Goal: Task Accomplishment & Management: Manage account settings

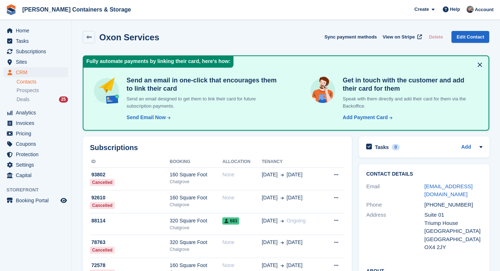
scroll to position [582, 0]
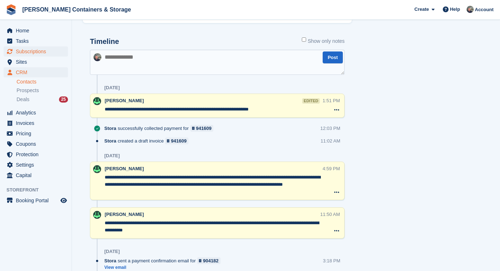
click at [52, 51] on span "Subscriptions" at bounding box center [37, 51] width 43 height 10
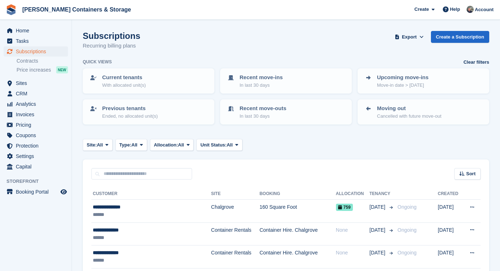
click at [48, 54] on span "Subscriptions" at bounding box center [37, 51] width 43 height 10
click at [29, 92] on span "CRM" at bounding box center [37, 93] width 43 height 10
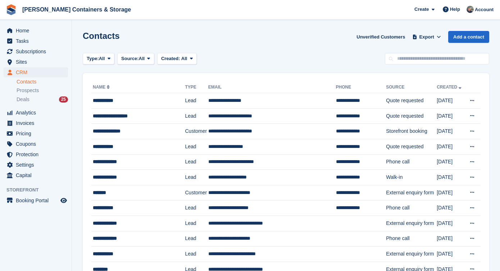
click at [390, 64] on input "text" at bounding box center [437, 59] width 104 height 12
click at [416, 63] on input "text" at bounding box center [437, 59] width 104 height 12
paste input "********"
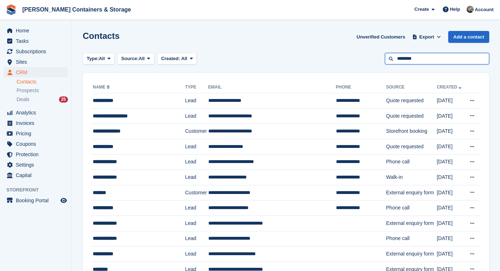
type input "********"
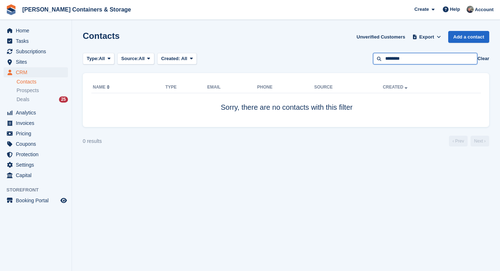
click at [441, 58] on input "********" at bounding box center [425, 59] width 104 height 12
click at [27, 61] on span "Sites" at bounding box center [37, 62] width 43 height 10
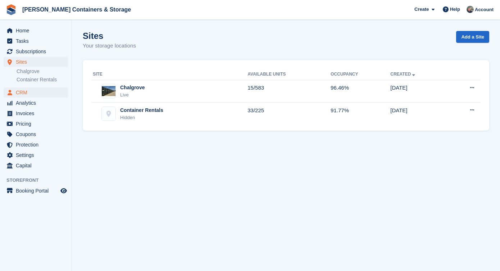
click at [36, 92] on span "CRM" at bounding box center [37, 92] width 43 height 10
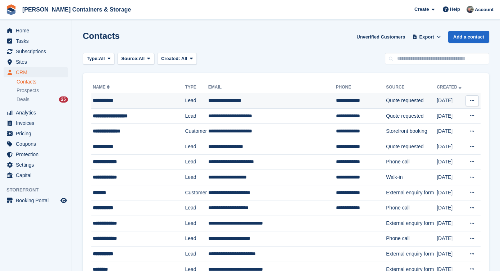
click at [131, 95] on td "**********" at bounding box center [138, 100] width 94 height 15
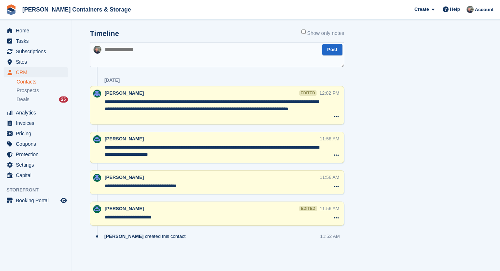
scroll to position [301, 0]
drag, startPoint x: 152, startPoint y: 216, endPoint x: 132, endPoint y: 216, distance: 20.1
click at [132, 216] on textarea "**********" at bounding box center [212, 217] width 215 height 7
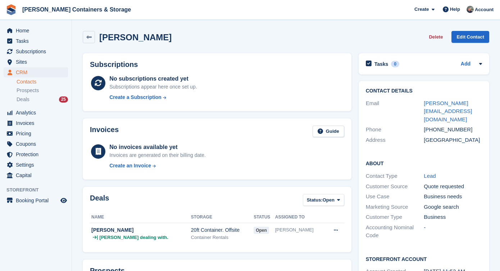
scroll to position [0, 0]
drag, startPoint x: 479, startPoint y: 101, endPoint x: 425, endPoint y: 101, distance: 54.0
click at [425, 101] on div "sarah.s@wpsrvs.com" at bounding box center [453, 111] width 58 height 24
copy link "sarah.s@wpsrvs.com"
click at [452, 11] on span "Help" at bounding box center [455, 9] width 10 height 7
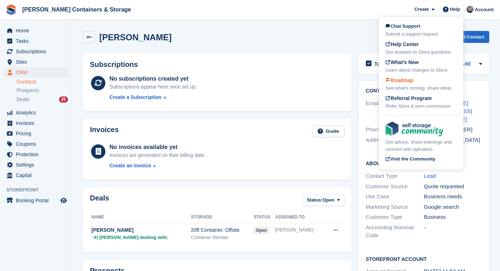
click at [407, 78] on span "Roadmap" at bounding box center [400, 80] width 28 height 6
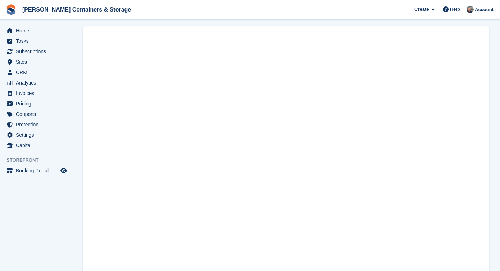
scroll to position [58, 0]
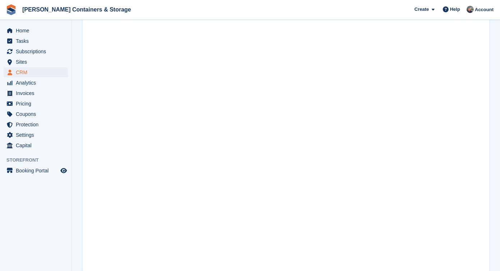
click at [27, 68] on span "CRM" at bounding box center [37, 72] width 43 height 10
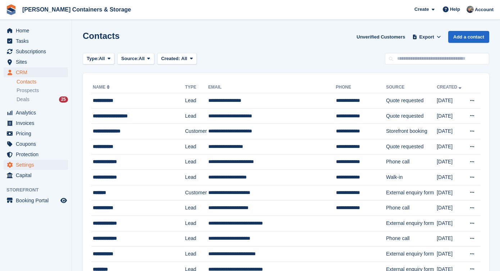
click at [29, 163] on span "Settings" at bounding box center [37, 165] width 43 height 10
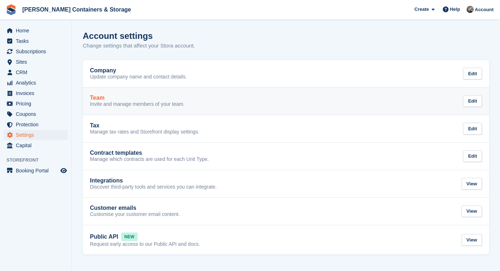
click at [117, 102] on p "Invite and manage members of your team." at bounding box center [137, 104] width 95 height 6
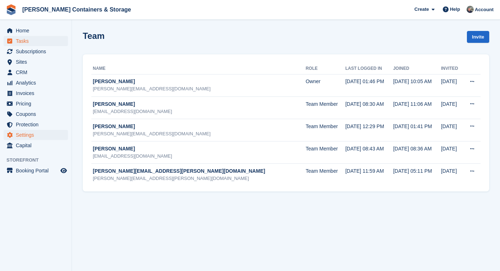
click at [46, 36] on span "Tasks" at bounding box center [37, 41] width 43 height 10
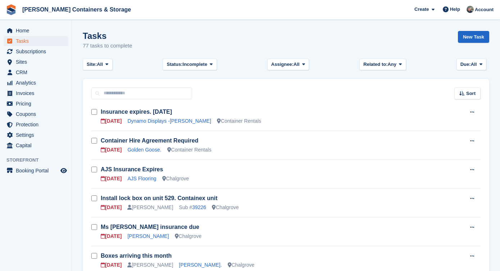
click at [42, 30] on span "Home" at bounding box center [37, 31] width 43 height 10
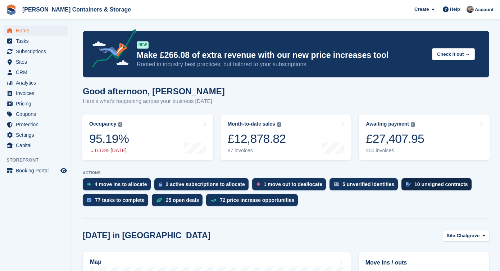
click at [417, 180] on div "10 unsigned contracts" at bounding box center [436, 184] width 70 height 12
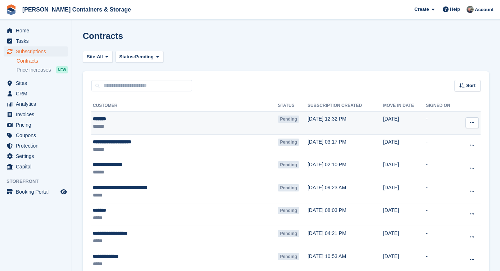
click at [472, 125] on icon at bounding box center [472, 122] width 4 height 5
click at [459, 165] on p "Send reminder" at bounding box center [444, 164] width 63 height 9
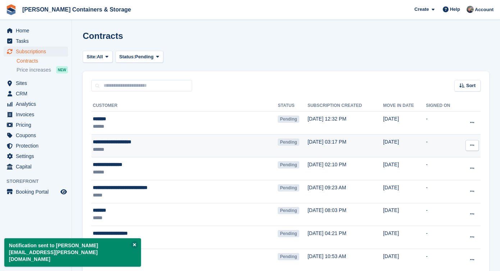
click at [472, 143] on icon at bounding box center [472, 145] width 4 height 5
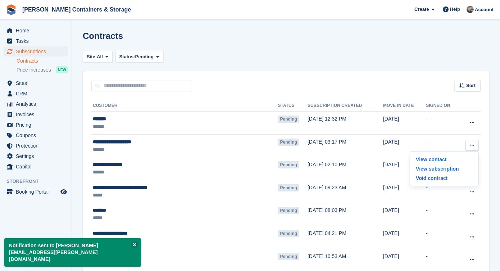
click at [387, 79] on div "Sort Sort by Move in date Move in (oldest first) Move in (newest first)" at bounding box center [286, 81] width 406 height 21
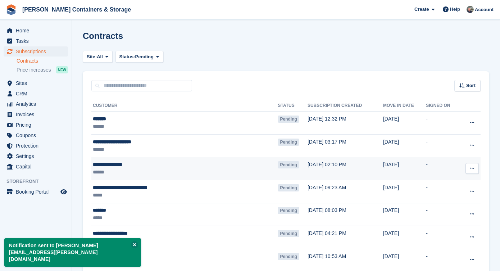
scroll to position [3, 0]
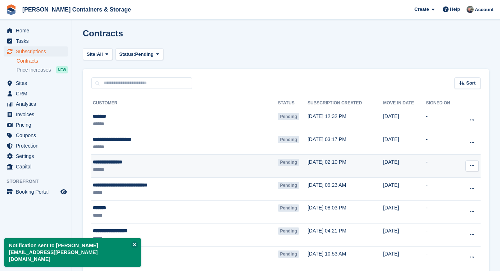
click at [477, 163] on button at bounding box center [471, 165] width 13 height 11
click at [454, 211] on p "Send reminder" at bounding box center [444, 207] width 63 height 9
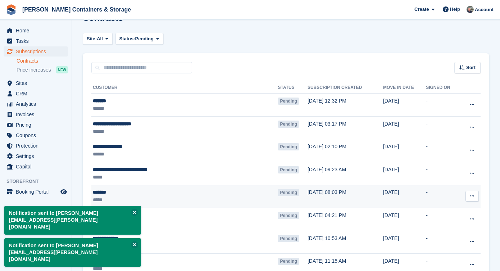
scroll to position [36, 0]
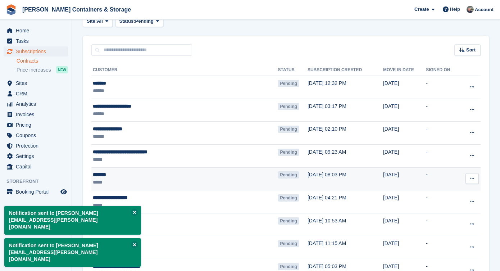
click at [470, 180] on icon at bounding box center [472, 178] width 4 height 5
click at [462, 220] on p "Send reminder" at bounding box center [444, 220] width 63 height 9
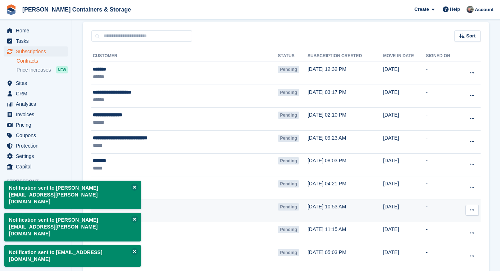
scroll to position [53, 0]
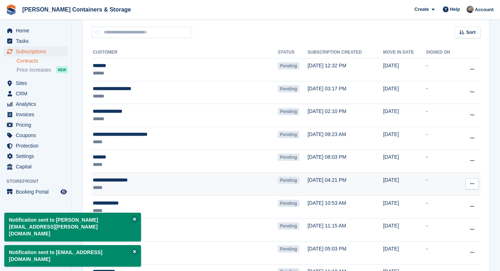
click at [473, 186] on button at bounding box center [471, 183] width 13 height 11
click at [462, 224] on p "Send reminder" at bounding box center [444, 225] width 63 height 9
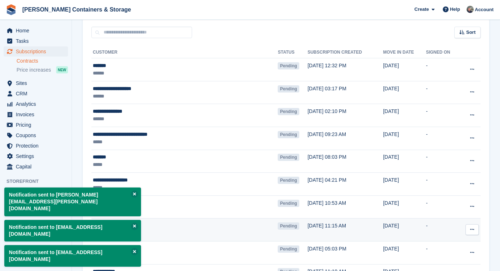
scroll to position [72, 0]
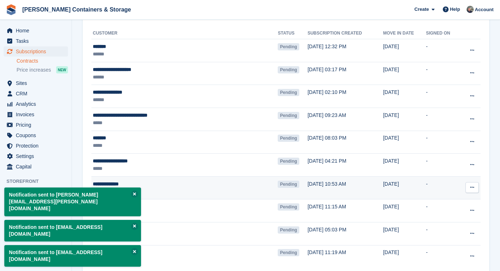
click at [472, 189] on icon at bounding box center [472, 187] width 4 height 5
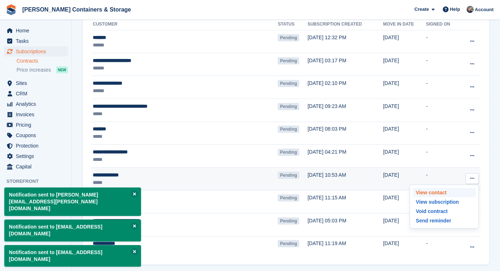
scroll to position [90, 0]
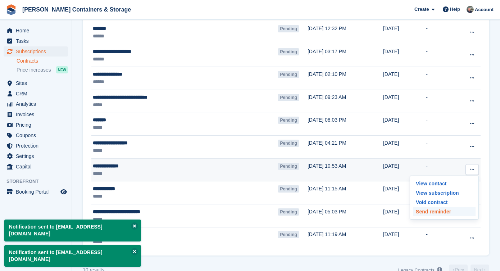
click at [441, 213] on p "Send reminder" at bounding box center [444, 211] width 63 height 9
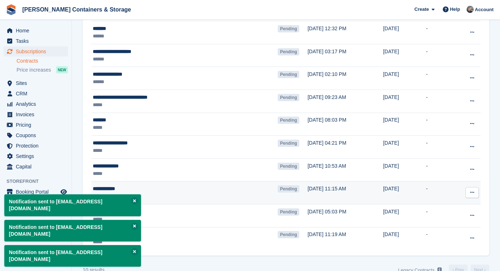
click at [475, 196] on button at bounding box center [471, 192] width 13 height 11
click at [468, 235] on p "Send reminder" at bounding box center [444, 234] width 63 height 9
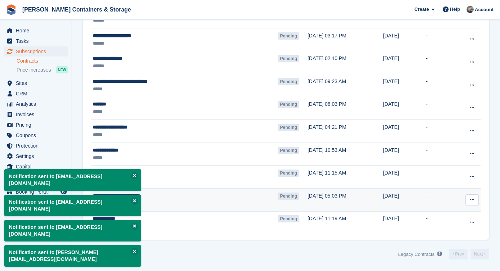
scroll to position [106, 0]
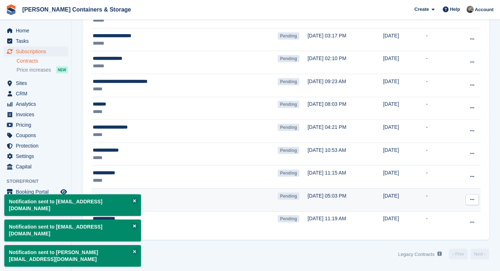
click at [475, 200] on button at bounding box center [471, 199] width 13 height 11
click at [459, 247] on div "View contact View subscription Void contract Send reminder" at bounding box center [444, 228] width 69 height 44
click at [461, 242] on p "Send reminder" at bounding box center [444, 241] width 63 height 9
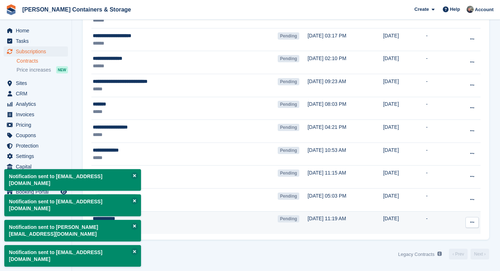
click at [474, 222] on icon at bounding box center [472, 222] width 4 height 5
click at [463, 264] on p "Send reminder" at bounding box center [444, 264] width 63 height 9
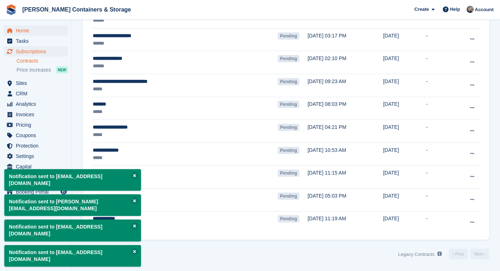
click at [46, 30] on span "Home" at bounding box center [37, 31] width 43 height 10
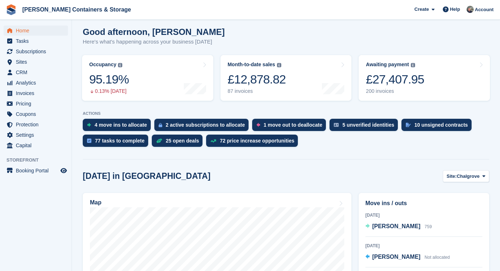
scroll to position [100, 0]
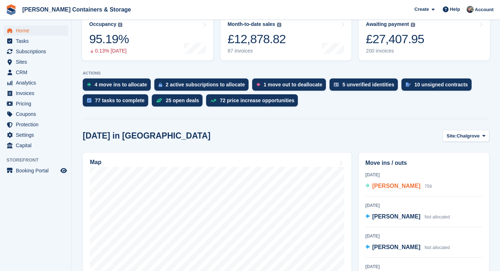
click at [384, 187] on span "Rebecca Shedden" at bounding box center [396, 186] width 48 height 6
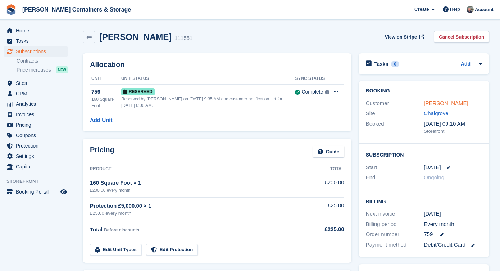
click at [433, 105] on link "[PERSON_NAME]" at bounding box center [446, 103] width 44 height 6
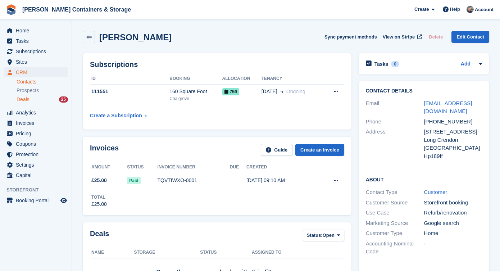
click at [44, 99] on div "Deals 25" at bounding box center [42, 99] width 51 height 7
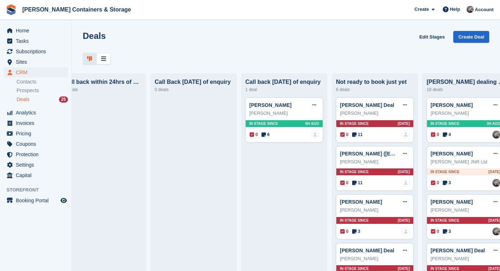
scroll to position [0, 32]
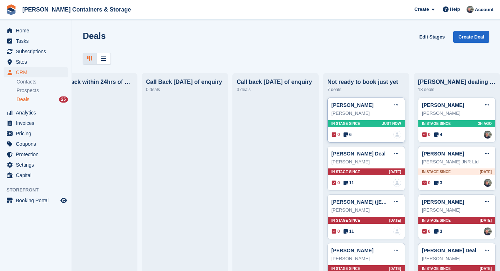
click at [349, 133] on span "6" at bounding box center [347, 134] width 8 height 6
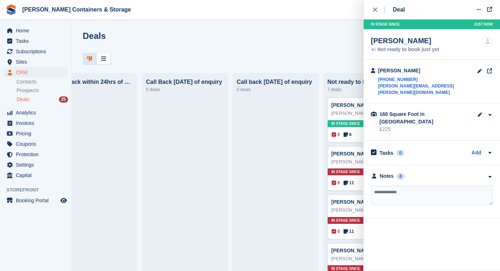
click at [396, 165] on div "**********" at bounding box center [432, 191] width 136 height 53
click at [395, 172] on div "Notes 6" at bounding box center [388, 176] width 34 height 8
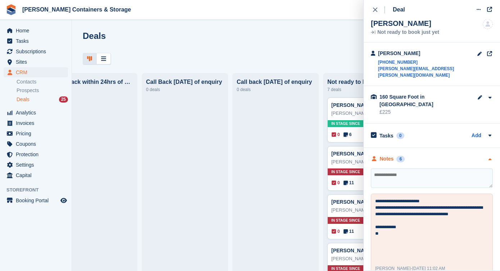
scroll to position [49, 0]
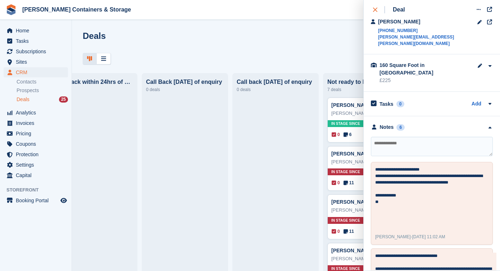
click at [375, 9] on icon "close" at bounding box center [375, 10] width 4 height 4
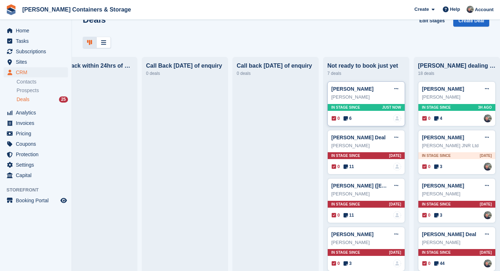
scroll to position [67, 0]
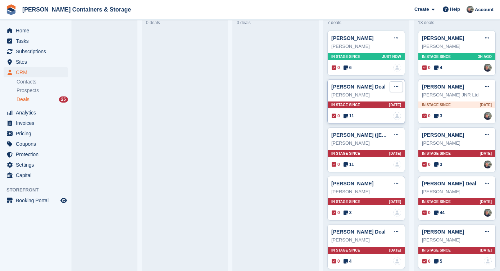
click at [400, 84] on button at bounding box center [396, 86] width 13 height 11
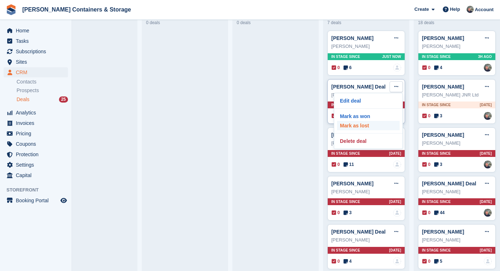
click at [378, 126] on p "Mark as lost" at bounding box center [368, 125] width 63 height 9
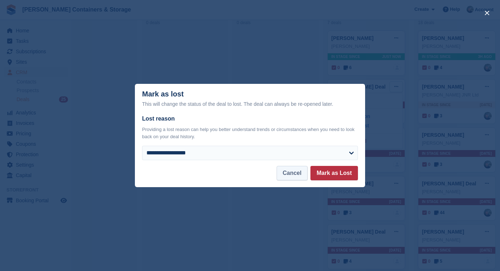
click at [288, 171] on button "Cancel" at bounding box center [292, 173] width 31 height 14
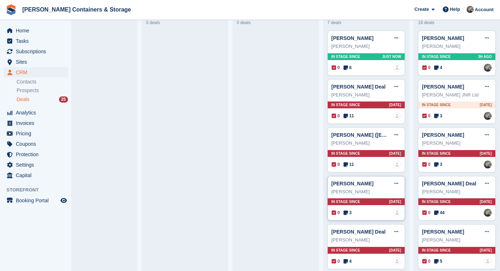
click at [349, 212] on span "3" at bounding box center [347, 212] width 8 height 6
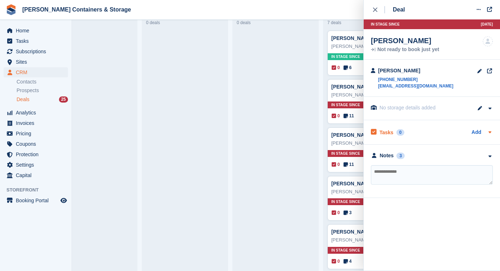
click at [401, 136] on div "Tasks 0" at bounding box center [387, 132] width 33 height 10
click at [396, 168] on div "**********" at bounding box center [432, 189] width 136 height 53
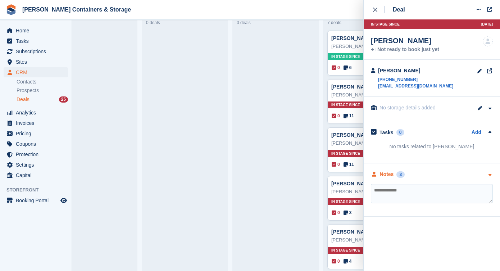
click at [396, 174] on div "Notes 3" at bounding box center [388, 174] width 34 height 8
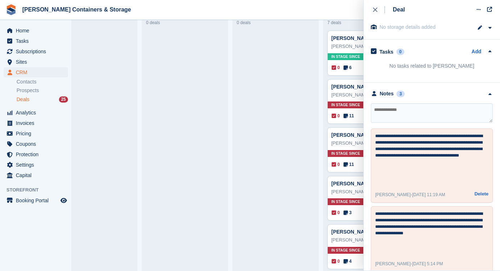
scroll to position [103, 0]
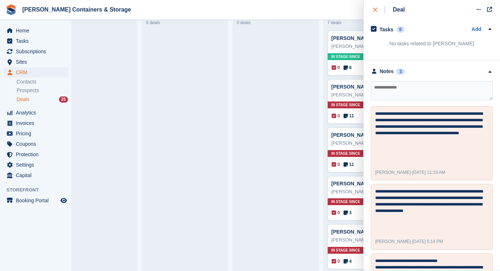
click at [378, 14] on button "close" at bounding box center [379, 9] width 16 height 19
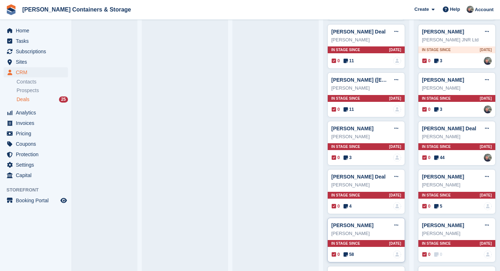
scroll to position [151, 0]
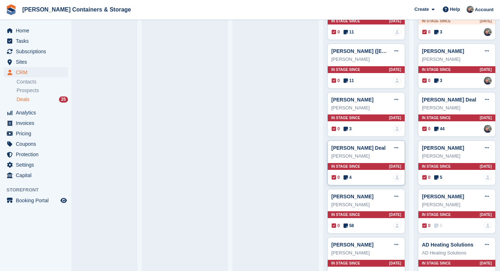
click at [348, 179] on span "4" at bounding box center [347, 177] width 8 height 6
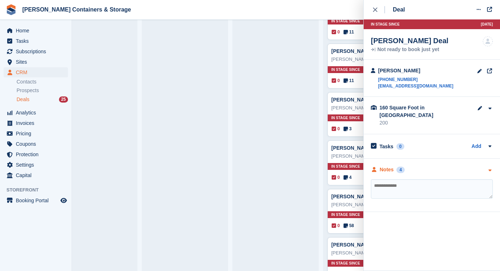
click at [401, 167] on div "4" at bounding box center [400, 170] width 8 height 6
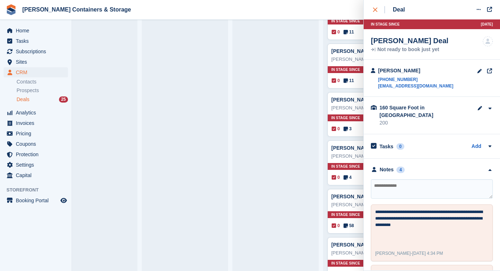
click at [377, 11] on icon "close" at bounding box center [375, 10] width 4 height 4
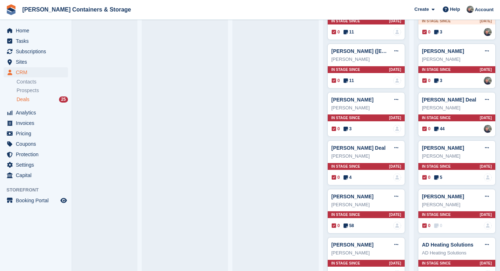
scroll to position [220, 0]
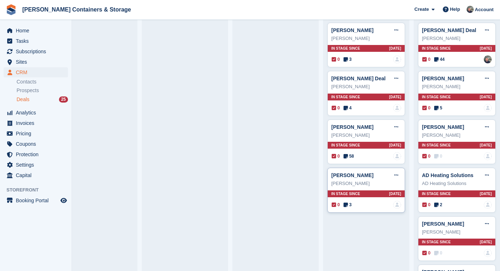
click at [352, 204] on span "3" at bounding box center [347, 204] width 8 height 6
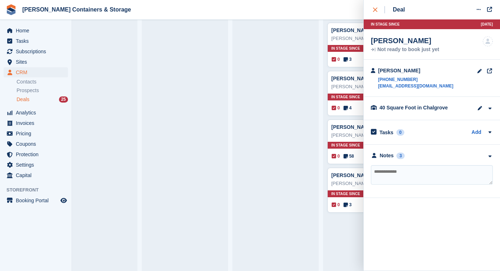
click at [379, 10] on div "close" at bounding box center [379, 9] width 12 height 7
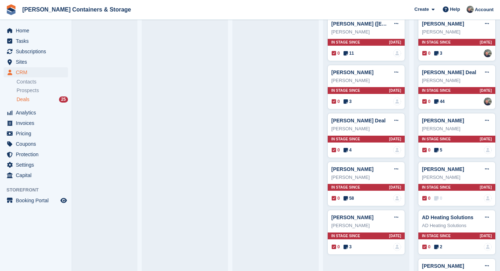
scroll to position [222, 0]
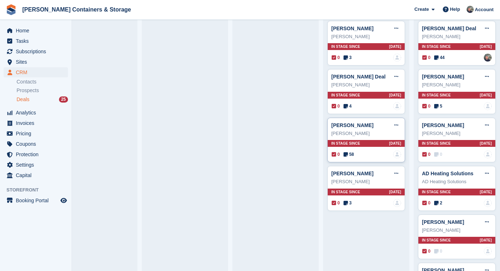
click at [349, 154] on span "58" at bounding box center [348, 154] width 10 height 6
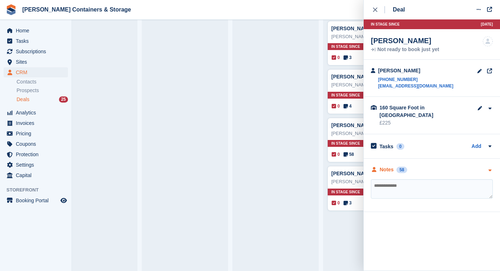
click at [386, 166] on div "Notes" at bounding box center [387, 170] width 14 height 8
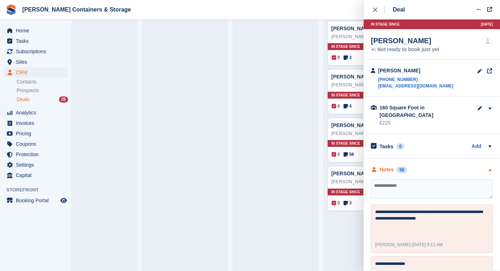
click at [386, 166] on div "Notes" at bounding box center [387, 170] width 14 height 8
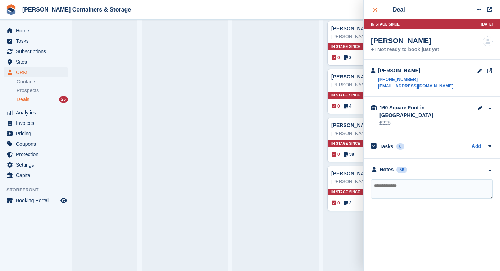
click at [374, 10] on icon "close" at bounding box center [375, 10] width 4 height 4
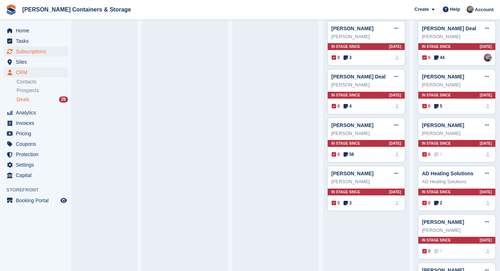
click at [45, 50] on span "Subscriptions" at bounding box center [37, 51] width 43 height 10
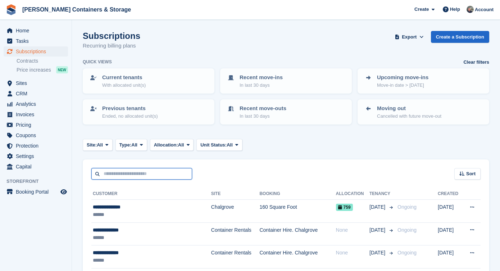
click at [112, 174] on input "text" at bounding box center [141, 174] width 101 height 12
type input "*****"
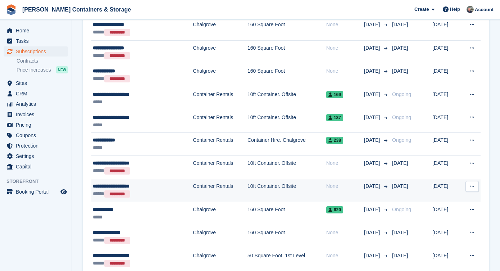
scroll to position [248, 0]
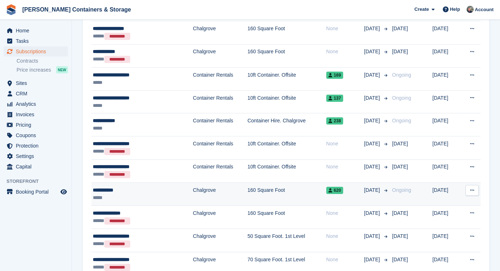
click at [193, 197] on td "Chalgrove" at bounding box center [220, 194] width 55 height 23
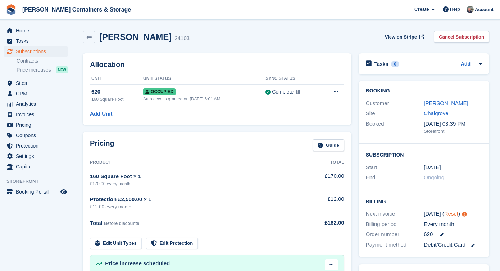
click at [450, 212] on link "Reset" at bounding box center [451, 213] width 14 height 6
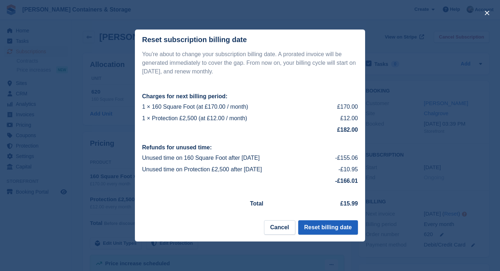
click at [318, 234] on button "Reset billing date" at bounding box center [328, 227] width 60 height 14
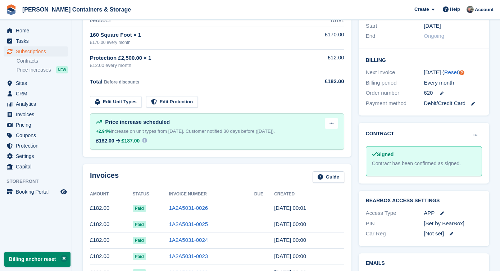
scroll to position [235, 0]
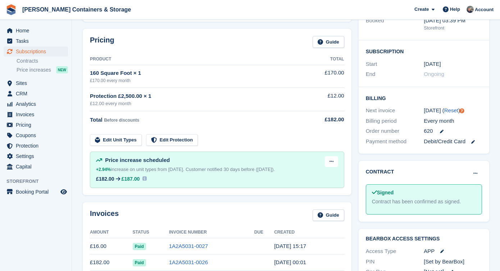
scroll to position [127, 0]
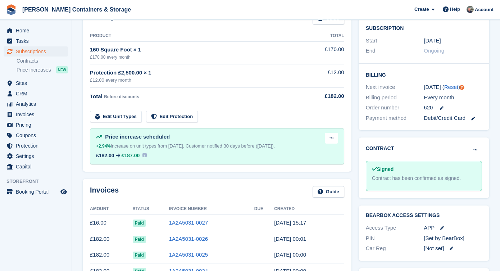
click at [231, 224] on td "1A2A5031-0027" at bounding box center [211, 223] width 85 height 16
click at [197, 223] on link "1A2A5031-0027" at bounding box center [188, 222] width 39 height 6
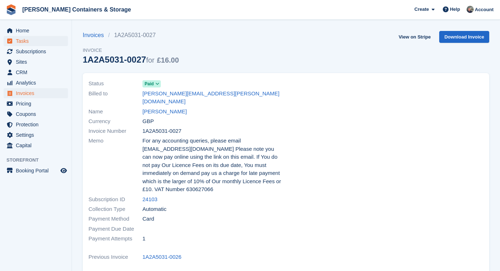
click at [31, 41] on span "Tasks" at bounding box center [37, 41] width 43 height 10
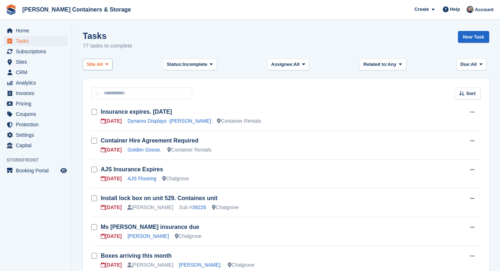
click at [94, 63] on span "Site:" at bounding box center [92, 64] width 10 height 7
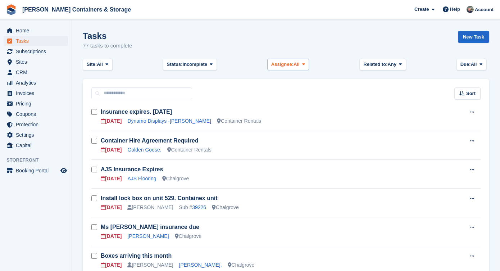
click at [290, 61] on span "Assignee:" at bounding box center [282, 64] width 22 height 7
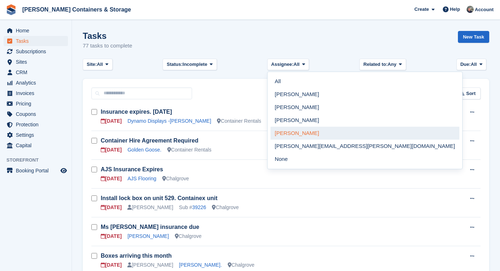
click at [297, 130] on link "[PERSON_NAME]" at bounding box center [364, 133] width 189 height 13
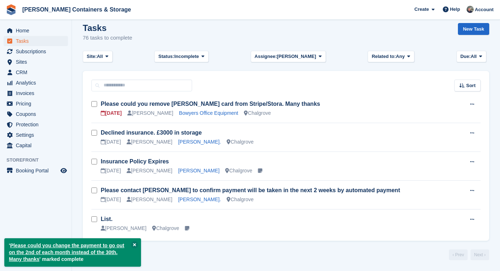
scroll to position [8, 0]
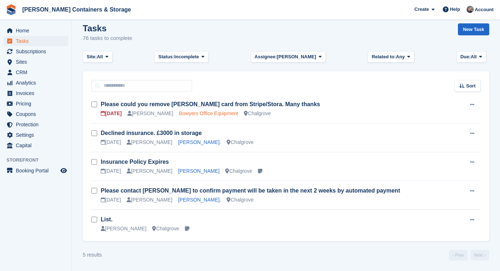
click at [189, 110] on link "Bowyers Office Equipment" at bounding box center [208, 113] width 59 height 6
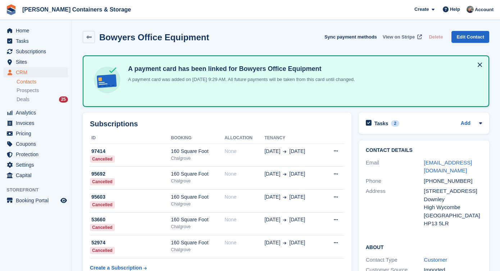
click at [406, 36] on span "View on Stripe" at bounding box center [399, 36] width 32 height 7
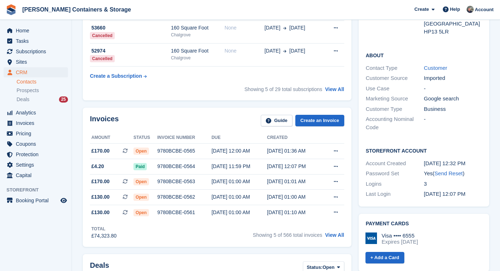
scroll to position [199, 0]
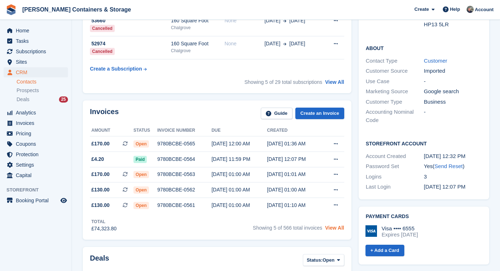
click at [334, 229] on link "View All" at bounding box center [334, 228] width 19 height 6
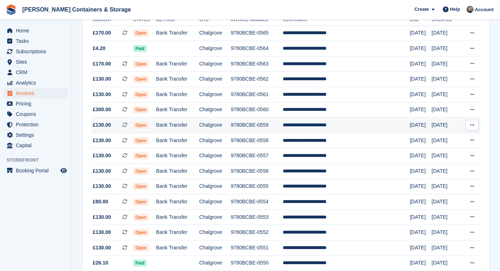
scroll to position [105, 0]
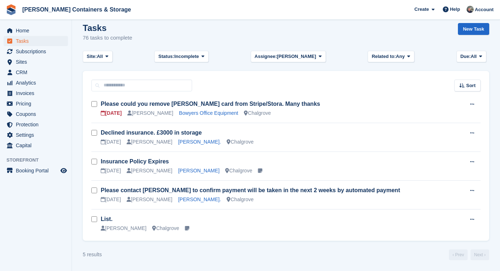
scroll to position [8, 0]
click at [478, 100] on button at bounding box center [471, 104] width 13 height 11
click at [448, 128] on p "Delete task" at bounding box center [444, 127] width 63 height 9
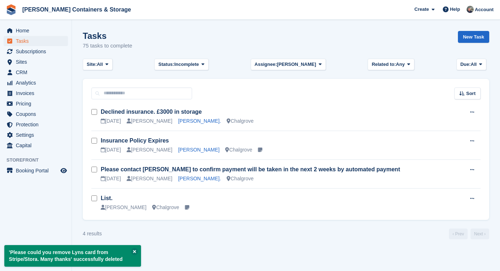
scroll to position [0, 0]
click at [275, 61] on span "Assignee:" at bounding box center [266, 64] width 22 height 7
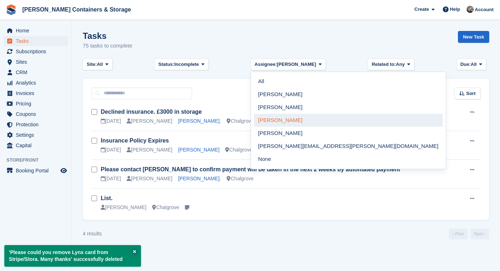
click at [294, 120] on link "Arjun Preetham" at bounding box center [348, 120] width 189 height 13
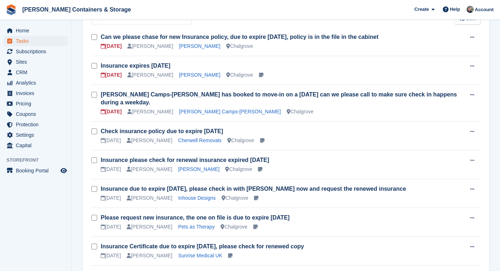
scroll to position [76, 0]
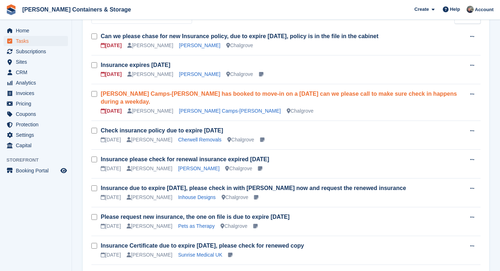
click at [292, 95] on link "Susannah Camps-Harris has booked to move-in on a Saturday can we please call to…" at bounding box center [279, 98] width 356 height 14
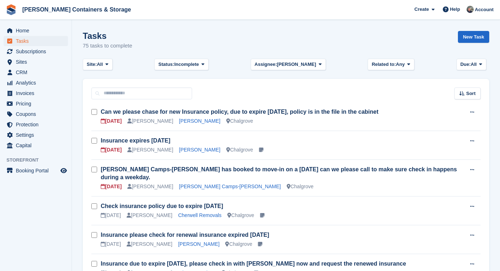
scroll to position [76, 0]
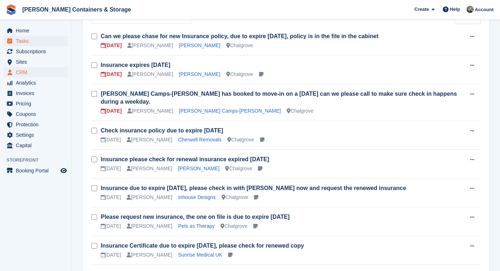
click at [37, 72] on span "CRM" at bounding box center [37, 72] width 43 height 10
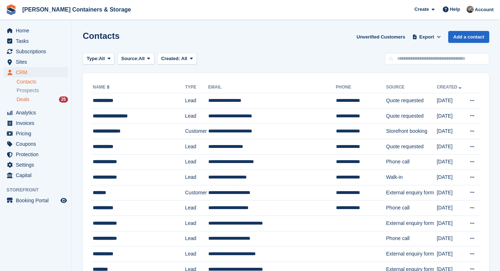
click at [37, 101] on div "Deals 25" at bounding box center [42, 99] width 51 height 7
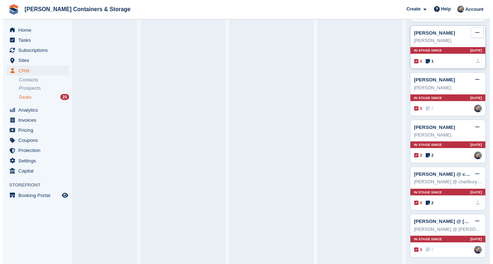
scroll to position [700, 0]
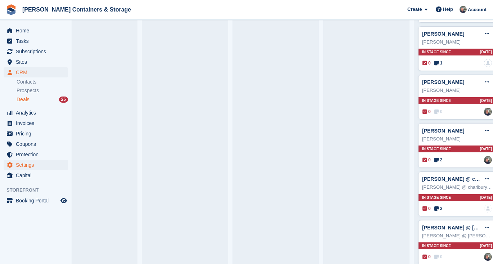
click at [34, 165] on span "Settings" at bounding box center [37, 165] width 43 height 10
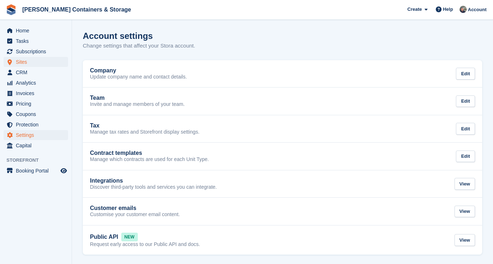
click at [30, 64] on span "Sites" at bounding box center [37, 62] width 43 height 10
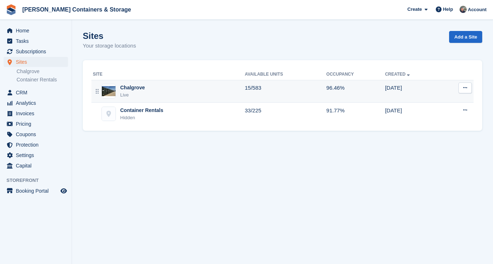
click at [187, 93] on div "Chalgrove Live" at bounding box center [169, 91] width 152 height 15
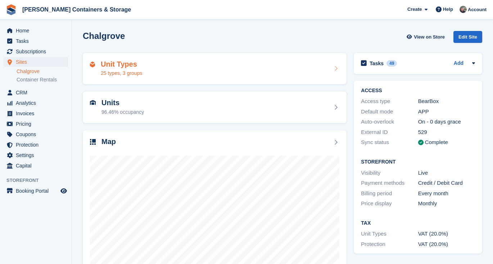
click at [117, 81] on div "Unit Types 25 types, 3 groups" at bounding box center [215, 69] width 264 height 32
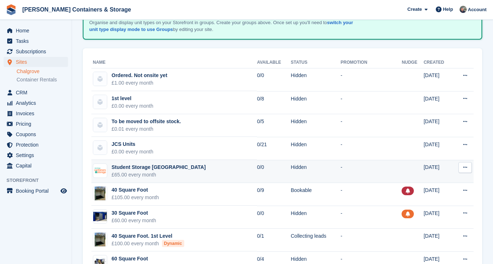
scroll to position [83, 0]
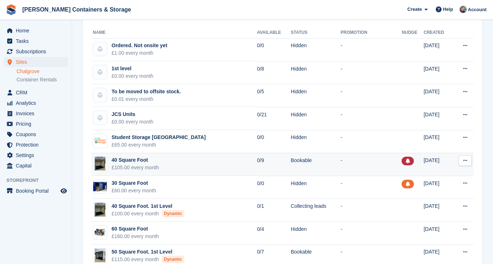
click at [135, 162] on div "40 Square Foot" at bounding box center [135, 160] width 47 height 8
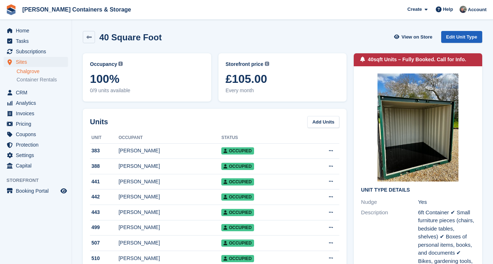
click at [464, 42] on link "Edit Unit Type" at bounding box center [461, 37] width 41 height 12
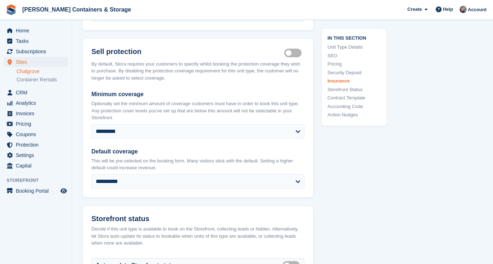
scroll to position [1112, 0]
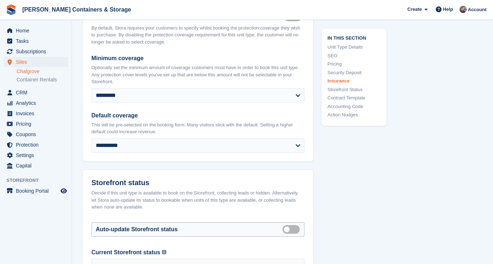
click at [283, 228] on label "Auto manage storefront status" at bounding box center [292, 228] width 20 height 1
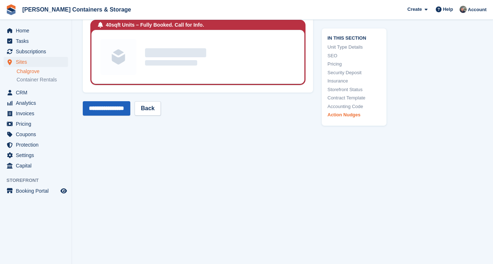
scroll to position [1694, 0]
click at [120, 112] on input "**********" at bounding box center [106, 108] width 47 height 14
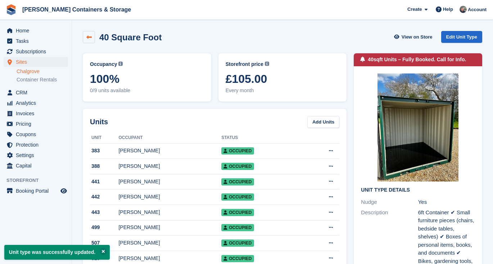
click at [88, 33] on link at bounding box center [89, 37] width 12 height 12
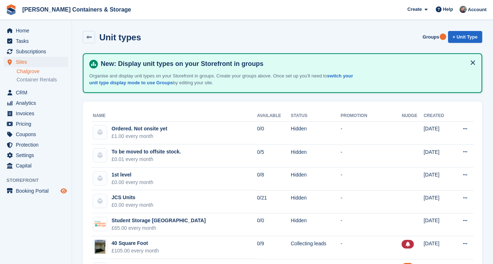
click at [63, 191] on icon "Preview store" at bounding box center [63, 191] width 6 height 6
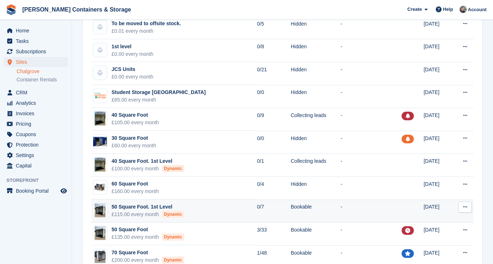
scroll to position [156, 0]
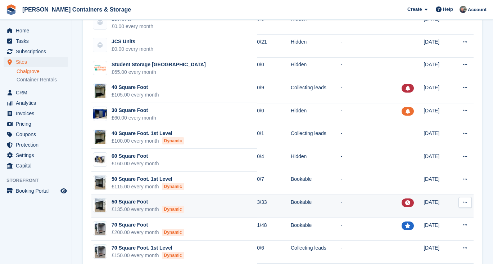
click at [158, 209] on div "£135.00 every month Dynamic" at bounding box center [148, 209] width 73 height 8
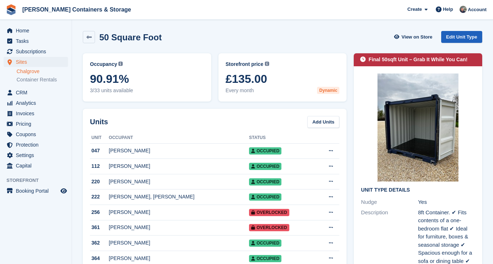
click at [466, 35] on link "Edit Unit Type" at bounding box center [461, 37] width 41 height 12
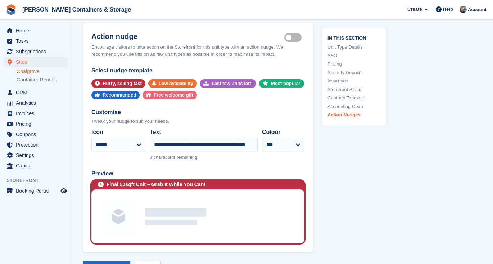
scroll to position [1772, 0]
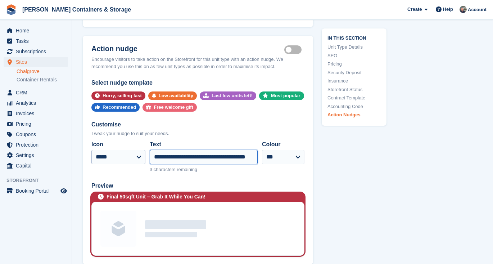
drag, startPoint x: 166, startPoint y: 148, endPoint x: 138, endPoint y: 148, distance: 28.1
click at [138, 148] on div "**********" at bounding box center [197, 156] width 213 height 39
click at [194, 150] on input "**********" at bounding box center [204, 157] width 108 height 14
click at [224, 150] on input "**********" at bounding box center [204, 157] width 108 height 14
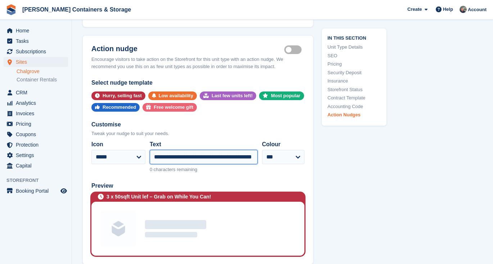
click at [203, 150] on input "**********" at bounding box center [204, 157] width 108 height 14
click at [229, 150] on input "**********" at bounding box center [204, 157] width 108 height 14
click at [209, 150] on input "**********" at bounding box center [204, 157] width 108 height 14
click at [227, 150] on input "**********" at bounding box center [204, 157] width 108 height 14
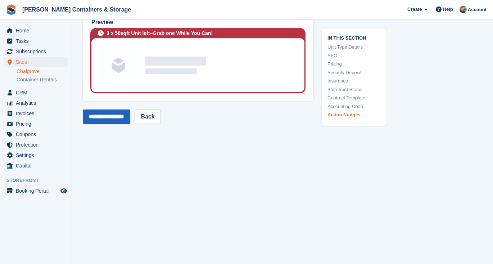
type input "**********"
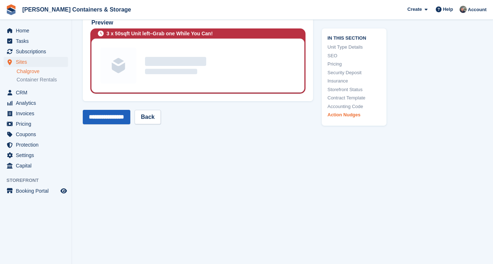
click at [106, 110] on input "**********" at bounding box center [106, 117] width 47 height 14
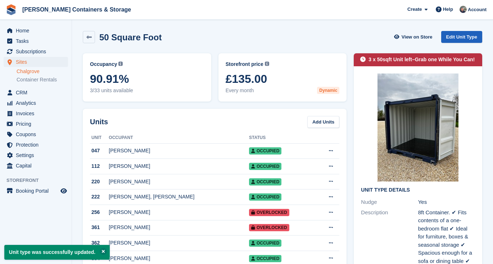
click at [474, 37] on link "Edit Unit Type" at bounding box center [461, 37] width 41 height 12
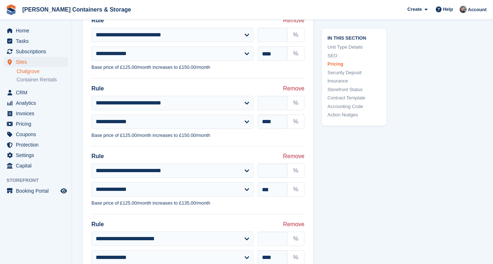
scroll to position [772, 0]
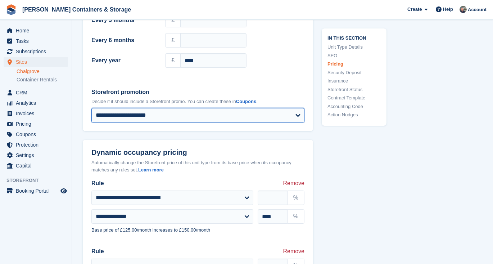
select select "****"
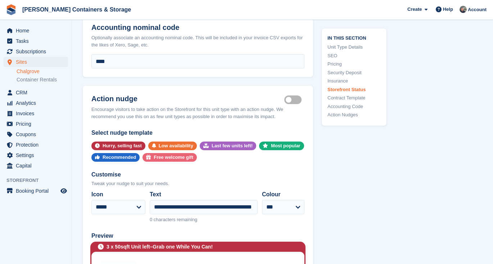
scroll to position [1813, 0]
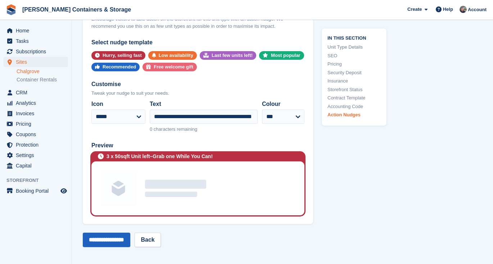
click at [105, 232] on input "**********" at bounding box center [106, 239] width 47 height 14
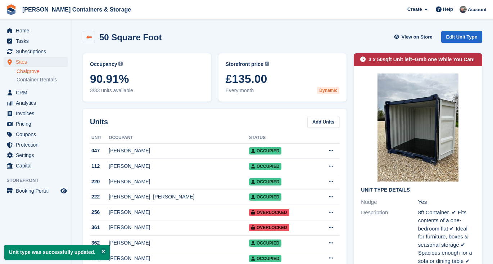
click at [83, 41] on link at bounding box center [89, 37] width 12 height 12
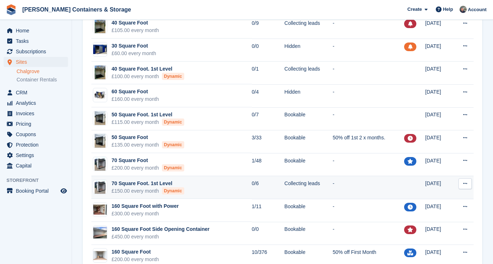
scroll to position [258, 0]
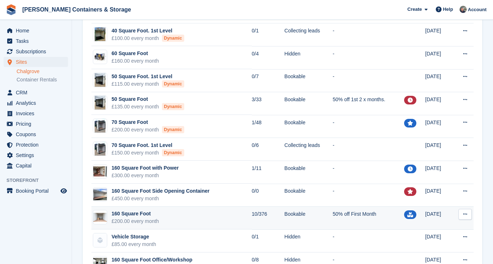
click at [155, 212] on div "160 Square Foot" at bounding box center [135, 214] width 47 height 8
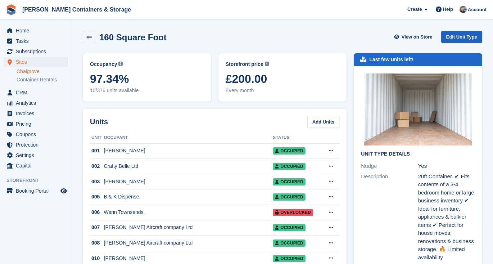
click at [461, 40] on link "Edit Unit Type" at bounding box center [461, 37] width 41 height 12
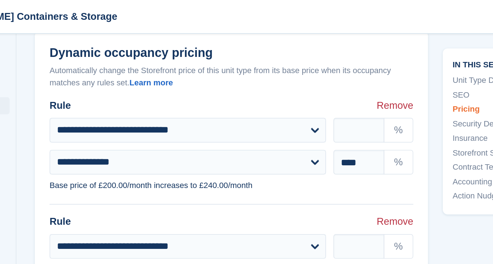
scroll to position [784, 0]
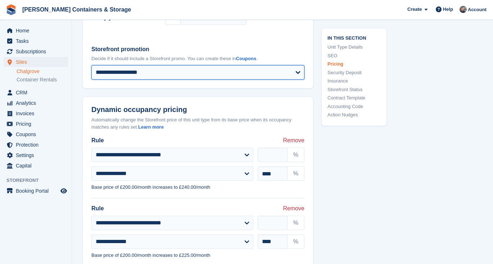
select select "****"
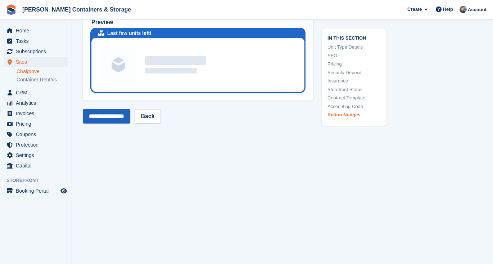
scroll to position [1837, 0]
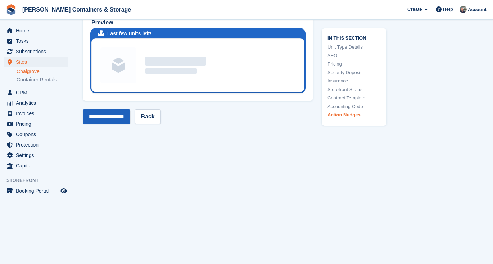
click at [100, 109] on input "**********" at bounding box center [106, 116] width 47 height 14
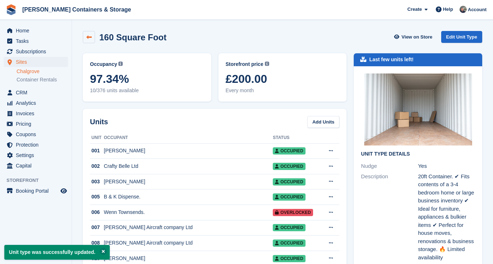
click at [91, 41] on link at bounding box center [89, 37] width 12 height 12
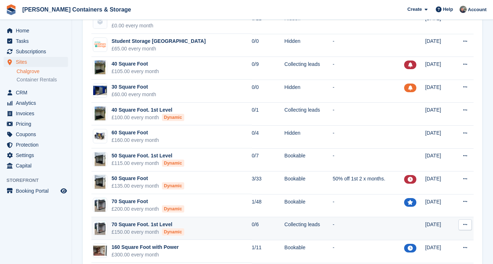
scroll to position [184, 0]
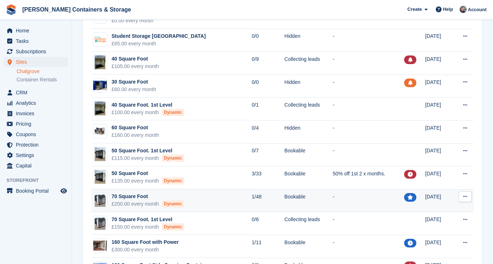
click at [172, 198] on div "70 Square Foot" at bounding box center [148, 196] width 73 height 8
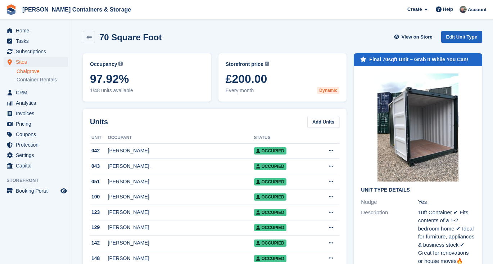
click at [473, 38] on link "Edit Unit Type" at bounding box center [461, 37] width 41 height 12
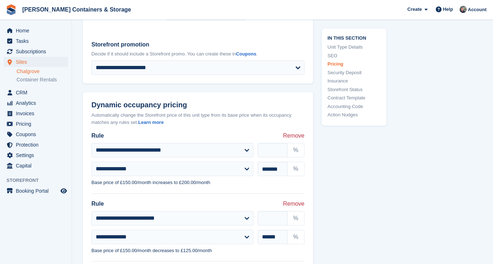
scroll to position [862, 0]
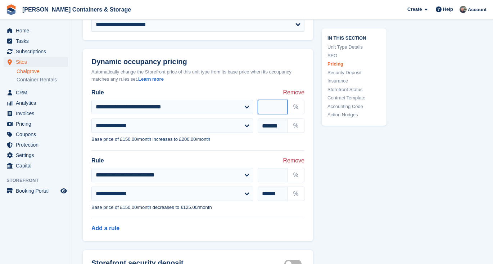
click at [274, 106] on input "**" at bounding box center [273, 107] width 30 height 14
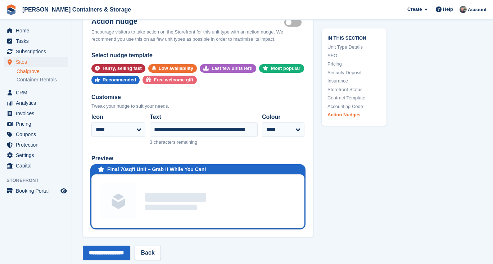
scroll to position [1667, 0]
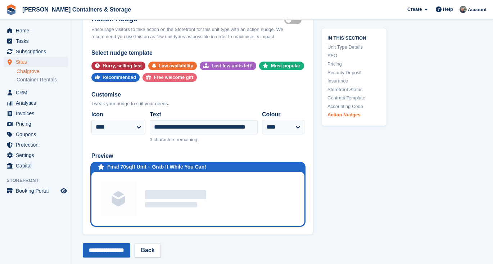
type input "**"
click at [116, 243] on input "**********" at bounding box center [106, 250] width 47 height 14
